Goal: Task Accomplishment & Management: Manage account settings

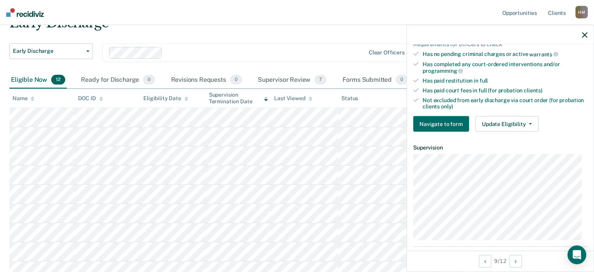
scroll to position [195, 0]
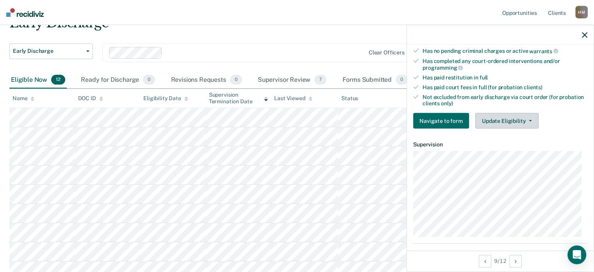
click at [505, 115] on button "Update Eligibility" at bounding box center [506, 121] width 63 height 16
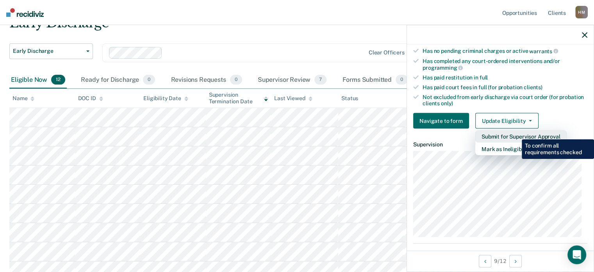
click at [516, 133] on button "Submit for Supervisor Approval" at bounding box center [520, 136] width 91 height 13
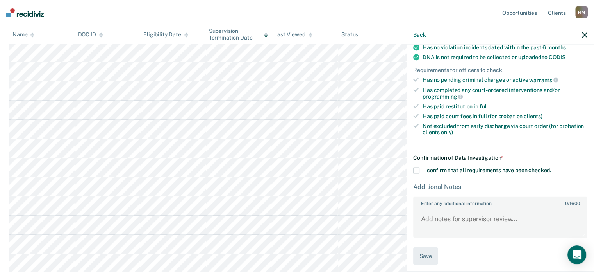
scroll to position [104, 0]
click at [419, 168] on label "I confirm that all requirements have been checked." at bounding box center [500, 170] width 174 height 6
click at [551, 167] on input "I confirm that all requirements have been checked." at bounding box center [551, 167] width 0 height 0
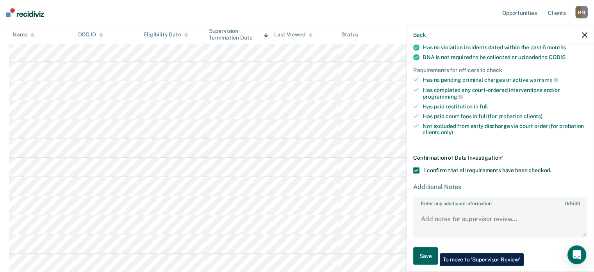
click at [428, 248] on button "Save" at bounding box center [425, 256] width 25 height 18
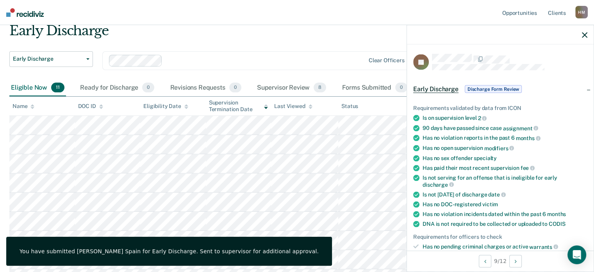
scroll to position [0, 0]
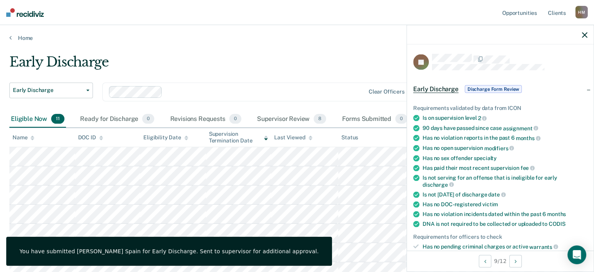
click at [588, 34] on div at bounding box center [500, 35] width 187 height 20
click at [584, 34] on icon "button" at bounding box center [584, 34] width 5 height 5
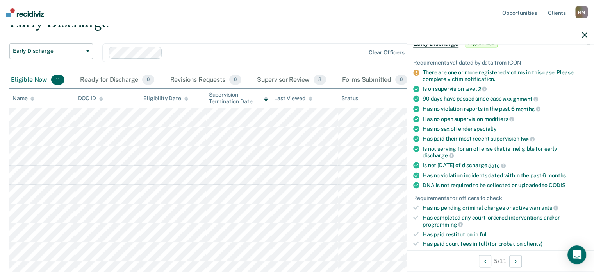
scroll to position [234, 0]
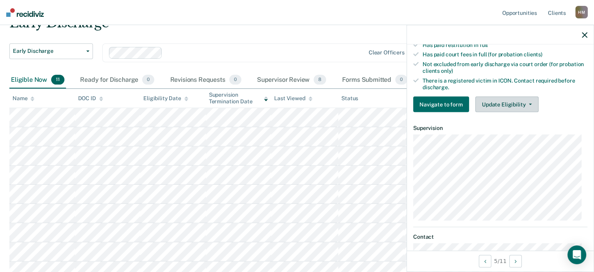
click at [523, 104] on button "Update Eligibility" at bounding box center [506, 104] width 63 height 16
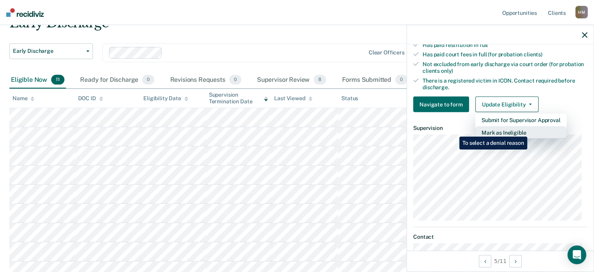
click at [529, 130] on button "Mark as Ineligible" at bounding box center [520, 132] width 91 height 13
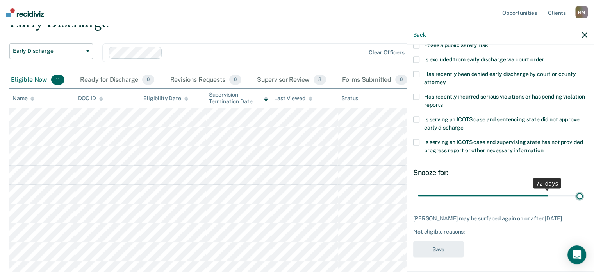
scroll to position [127, 0]
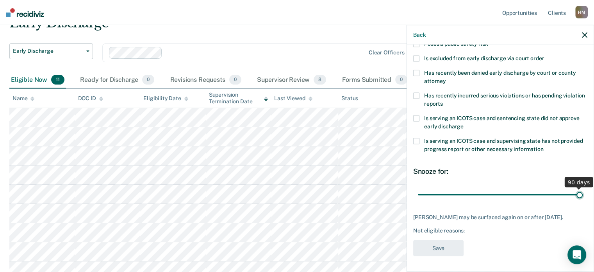
drag, startPoint x: 470, startPoint y: 188, endPoint x: 616, endPoint y: 188, distance: 145.7
type input "90"
click at [583, 188] on input "range" at bounding box center [500, 195] width 165 height 14
click at [581, 36] on div "Back" at bounding box center [500, 35] width 187 height 20
click at [583, 34] on icon "button" at bounding box center [584, 34] width 5 height 5
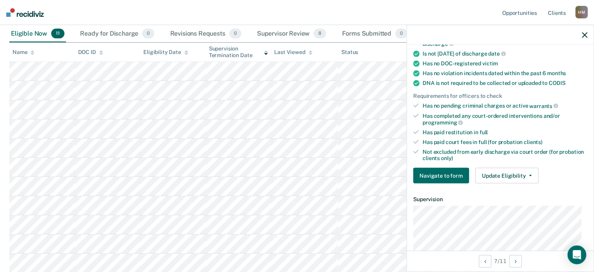
scroll to position [195, 0]
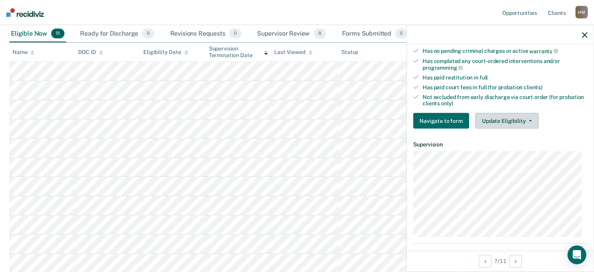
click at [495, 118] on button "Update Eligibility" at bounding box center [506, 121] width 63 height 16
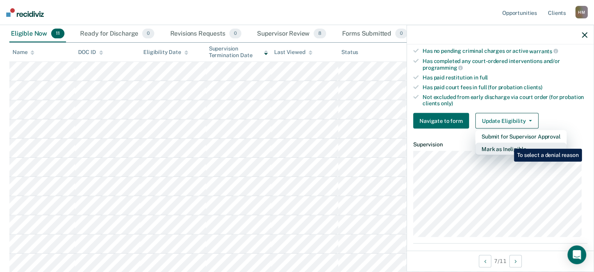
click at [508, 143] on button "Mark as Ineligible" at bounding box center [520, 149] width 91 height 13
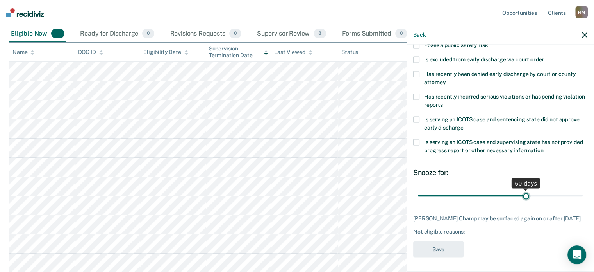
scroll to position [127, 0]
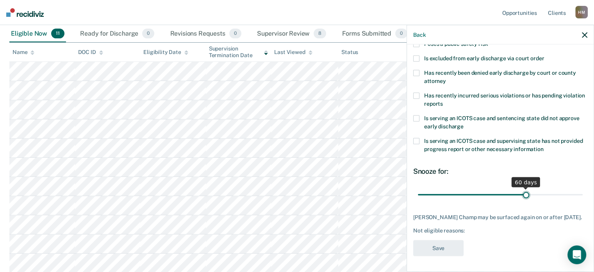
drag, startPoint x: 473, startPoint y: 187, endPoint x: 522, endPoint y: 192, distance: 48.7
type input "60"
click at [522, 192] on input "range" at bounding box center [500, 195] width 165 height 14
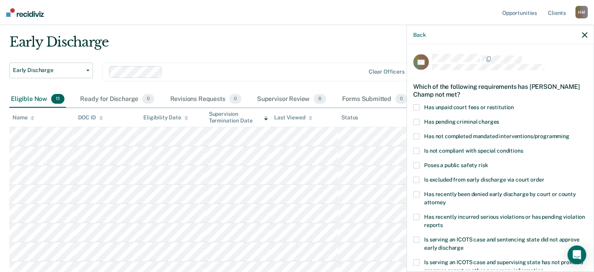
scroll to position [39, 0]
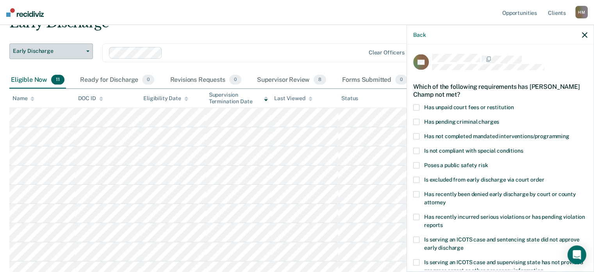
click at [69, 50] on span "Early Discharge" at bounding box center [48, 51] width 70 height 7
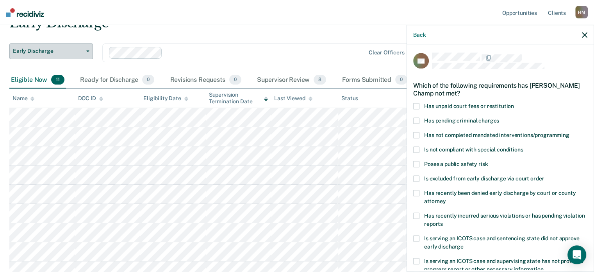
scroll to position [0, 0]
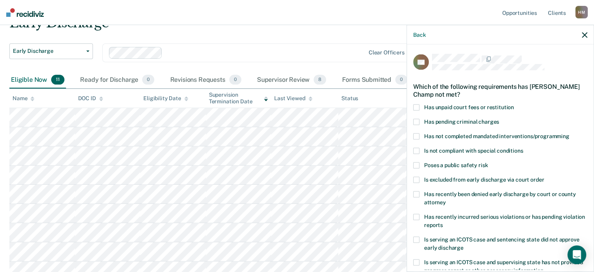
click at [582, 37] on icon "button" at bounding box center [584, 34] width 5 height 5
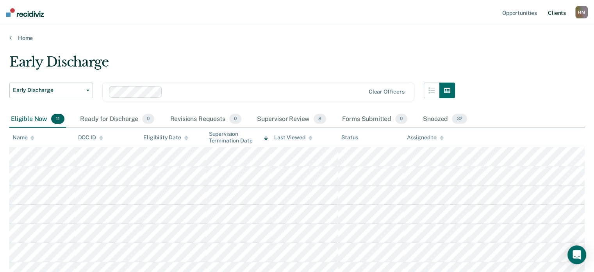
click at [554, 11] on link "Client s" at bounding box center [557, 12] width 21 height 25
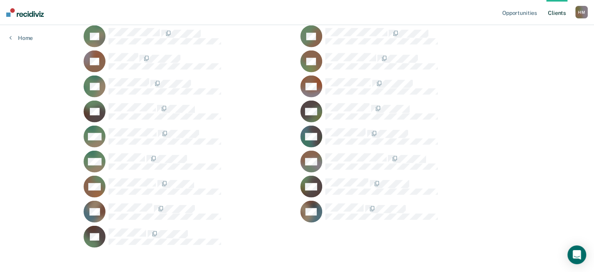
scroll to position [1873, 0]
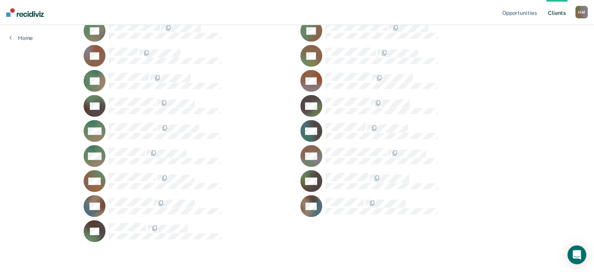
drag, startPoint x: 527, startPoint y: 147, endPoint x: 540, endPoint y: 290, distance: 143.2
drag, startPoint x: 504, startPoint y: 189, endPoint x: 477, endPoint y: 73, distance: 118.4
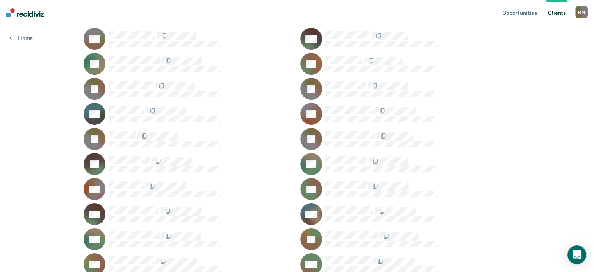
scroll to position [0, 0]
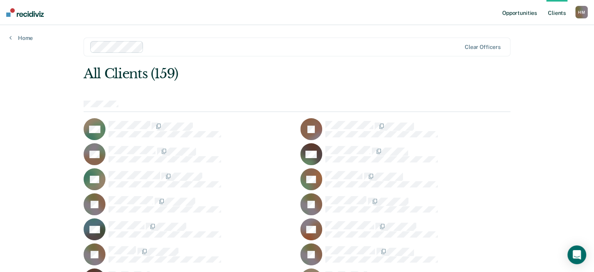
click at [516, 13] on link "Opportunities" at bounding box center [520, 12] width 38 height 25
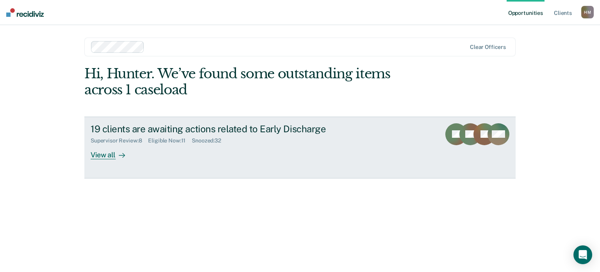
click at [261, 151] on div "19 clients are awaiting actions related to Early Discharge Supervisor Review : …" at bounding box center [237, 141] width 293 height 36
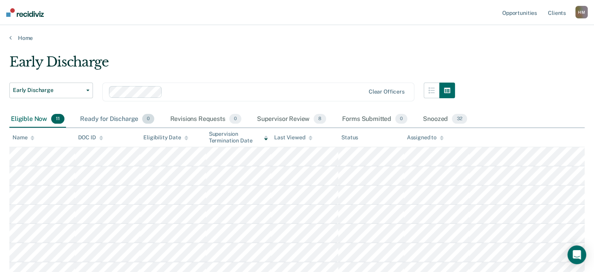
click at [126, 120] on div "Ready for Discharge 0" at bounding box center [117, 119] width 77 height 17
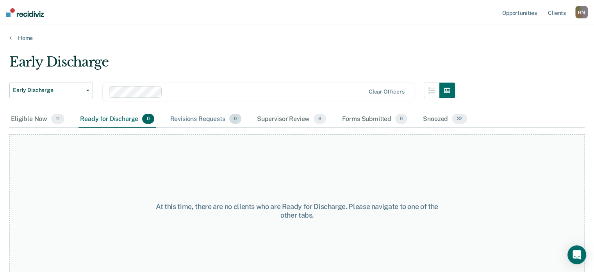
click at [211, 121] on div "Revisions Requests 0" at bounding box center [205, 119] width 74 height 17
click at [278, 120] on div "Supervisor Review 8" at bounding box center [291, 119] width 73 height 17
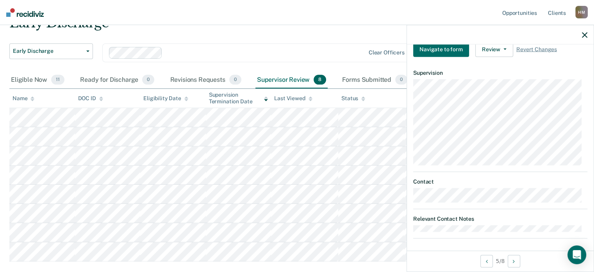
scroll to position [189, 0]
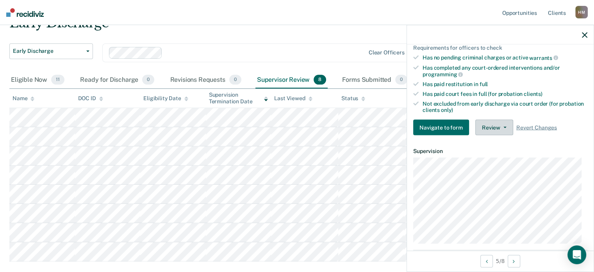
click at [502, 123] on button "Review" at bounding box center [494, 128] width 38 height 16
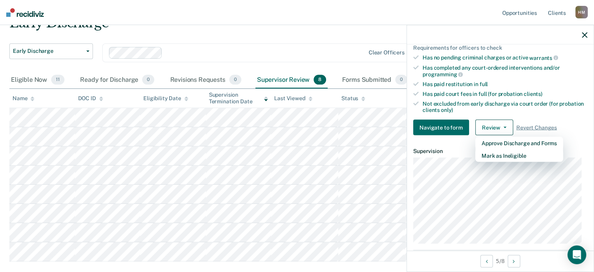
click at [583, 32] on icon "button" at bounding box center [584, 34] width 5 height 5
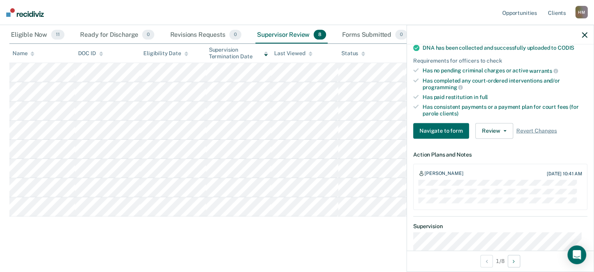
scroll to position [195, 0]
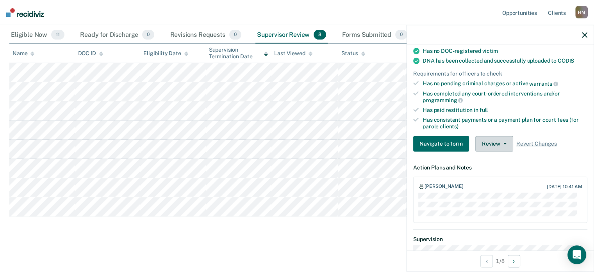
click at [506, 142] on button "Review" at bounding box center [494, 144] width 38 height 16
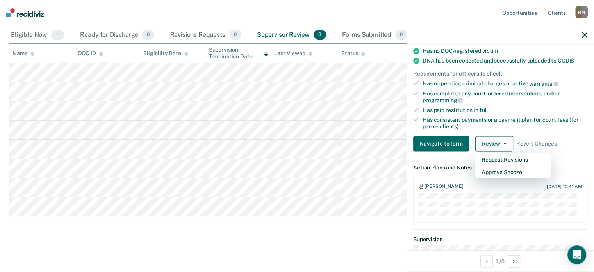
click at [584, 36] on icon "button" at bounding box center [584, 34] width 5 height 5
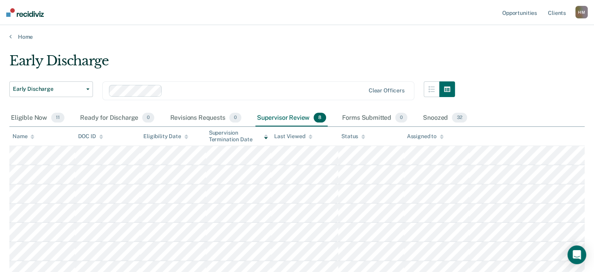
scroll to position [0, 0]
click at [435, 118] on div "Snoozed 32" at bounding box center [445, 119] width 47 height 17
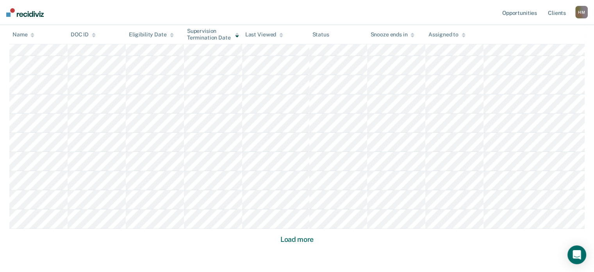
scroll to position [533, 0]
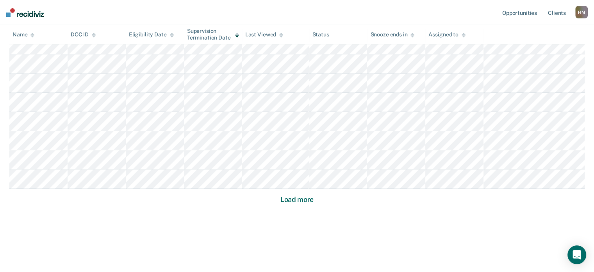
click at [300, 200] on button "Load more" at bounding box center [297, 199] width 38 height 9
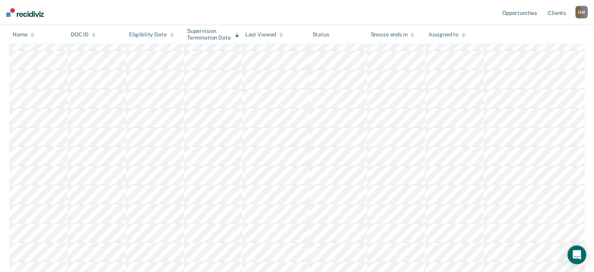
scroll to position [0, 0]
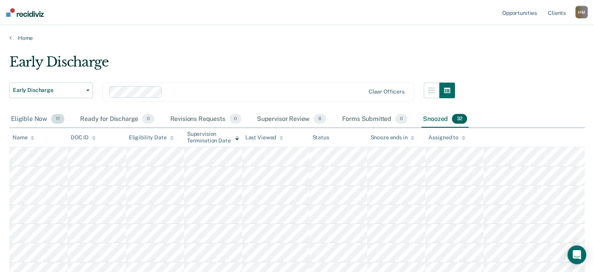
click at [43, 120] on div "Eligible Now 11" at bounding box center [37, 119] width 57 height 17
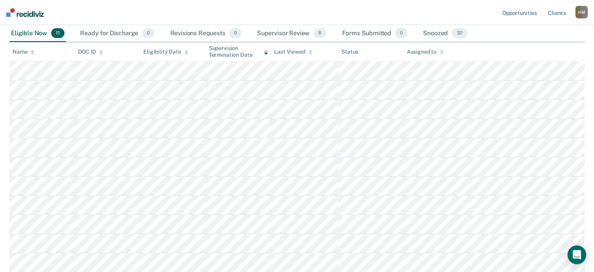
scroll to position [141, 0]
